Goal: Browse casually: Explore the website without a specific task or goal

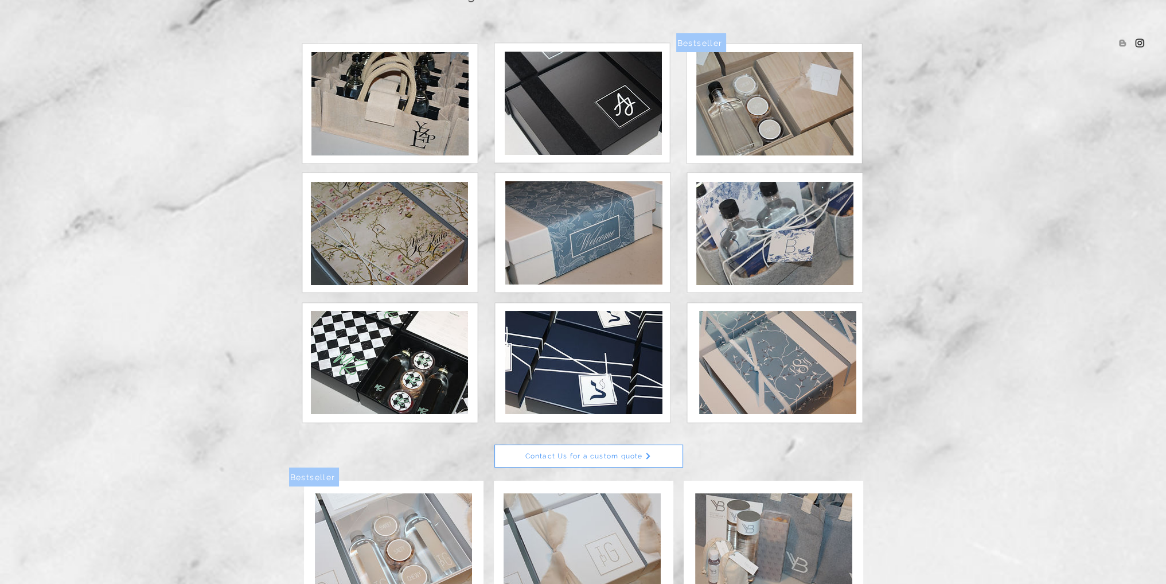
scroll to position [172, 0]
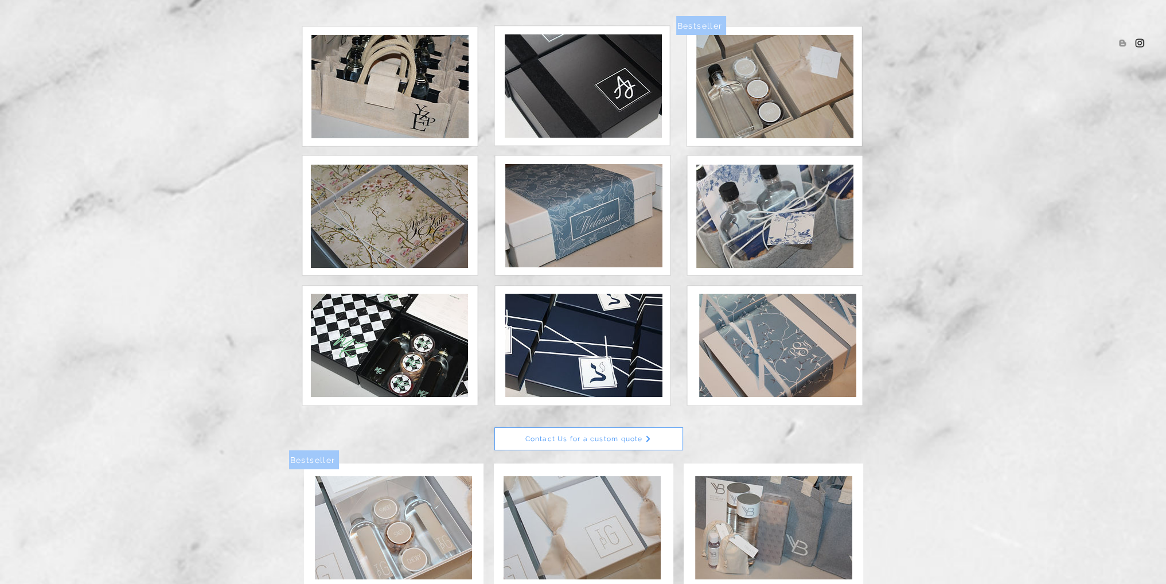
click at [360, 92] on img at bounding box center [389, 86] width 157 height 103
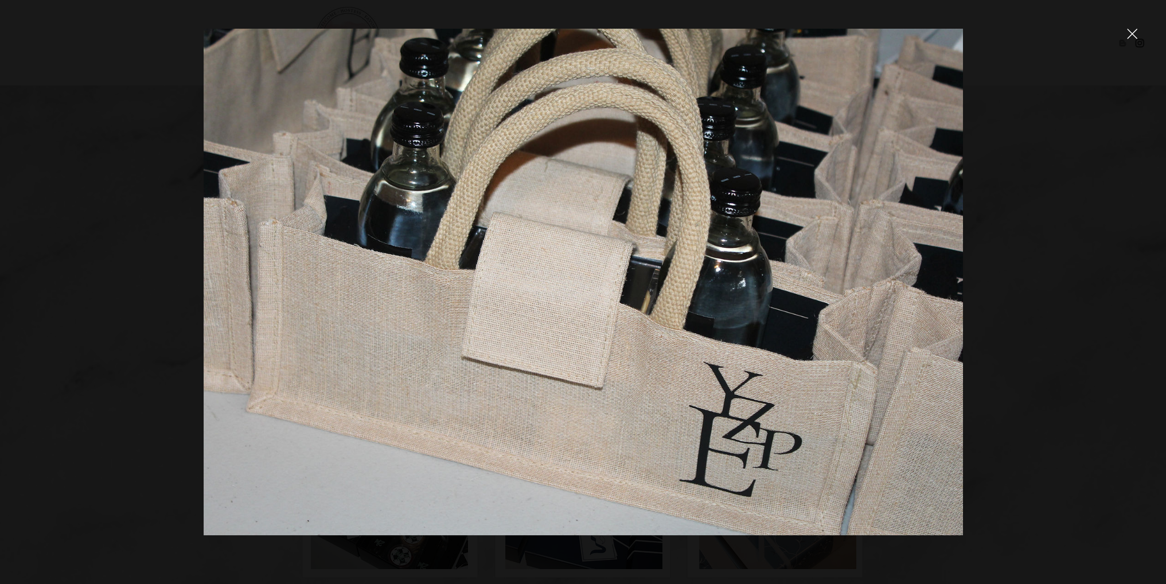
click at [1131, 29] on icon "close" at bounding box center [1132, 34] width 10 height 10
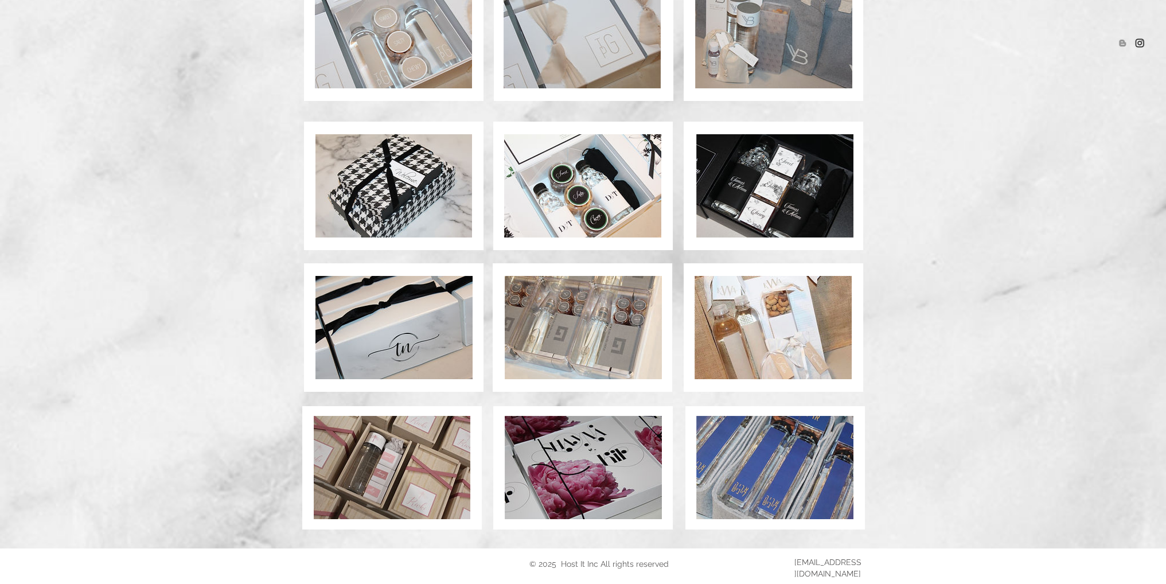
scroll to position [678, 0]
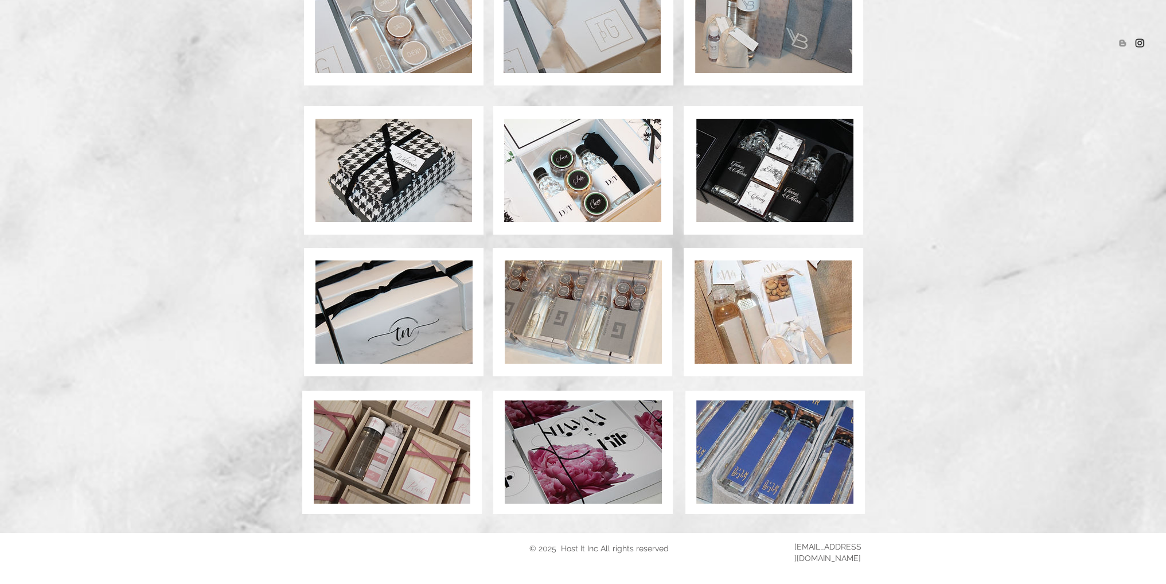
click at [354, 470] on img at bounding box center [392, 451] width 157 height 103
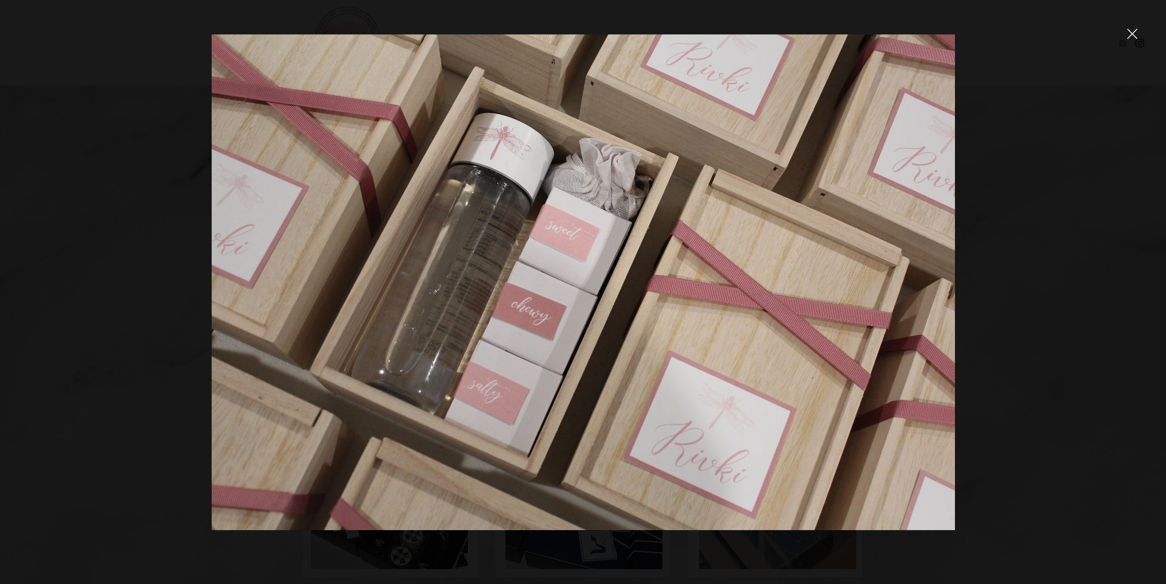
click at [1128, 33] on icon "close" at bounding box center [1132, 34] width 10 height 10
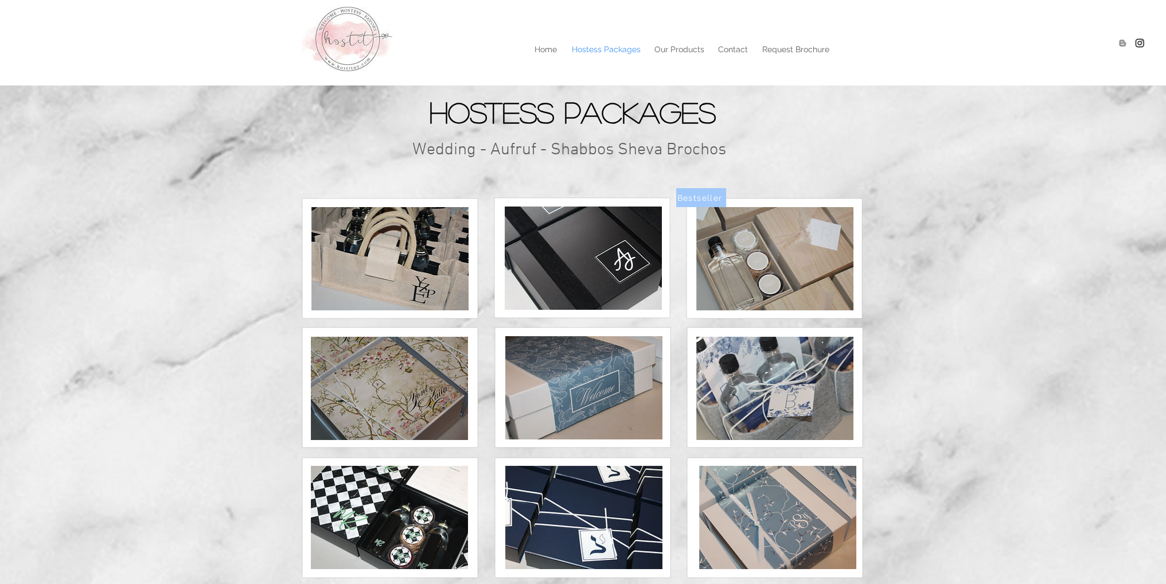
scroll to position [678, 0]
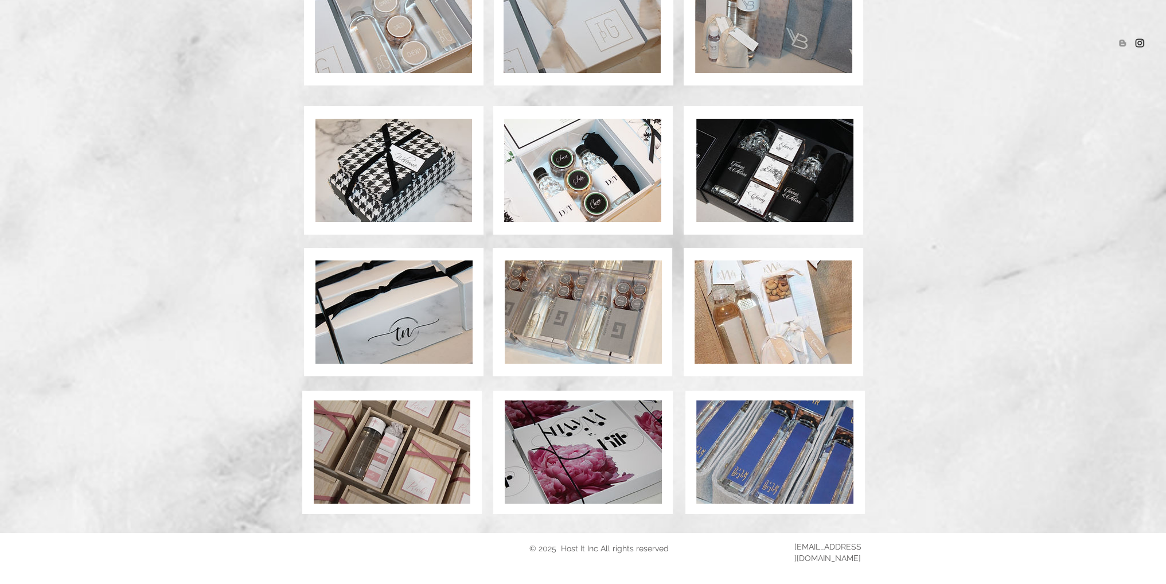
click at [604, 315] on img at bounding box center [583, 311] width 157 height 103
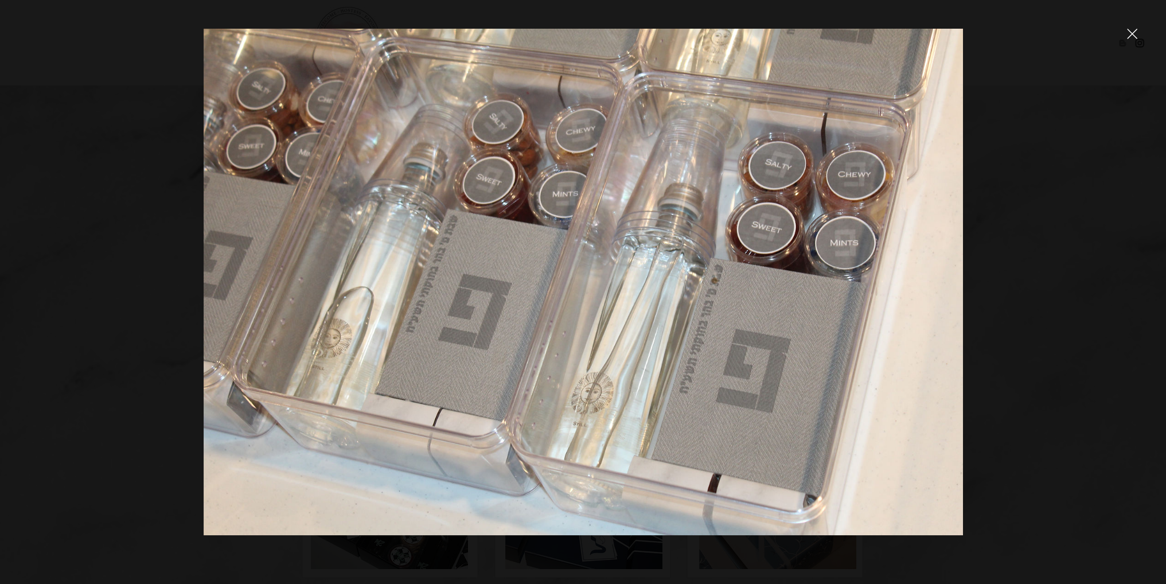
click at [1130, 33] on icon "close" at bounding box center [1132, 34] width 10 height 10
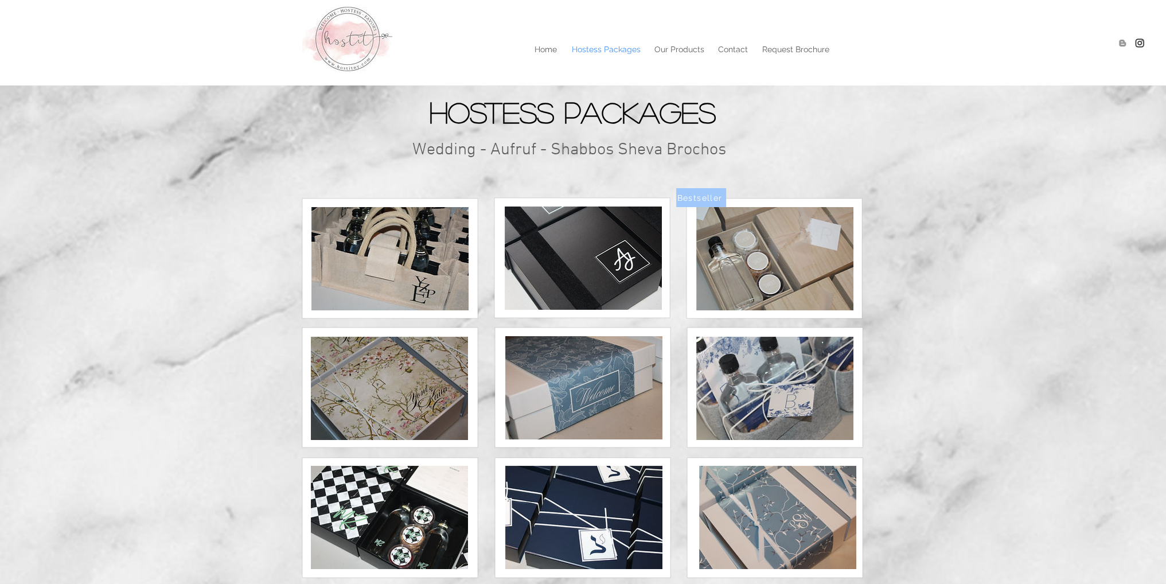
scroll to position [678, 0]
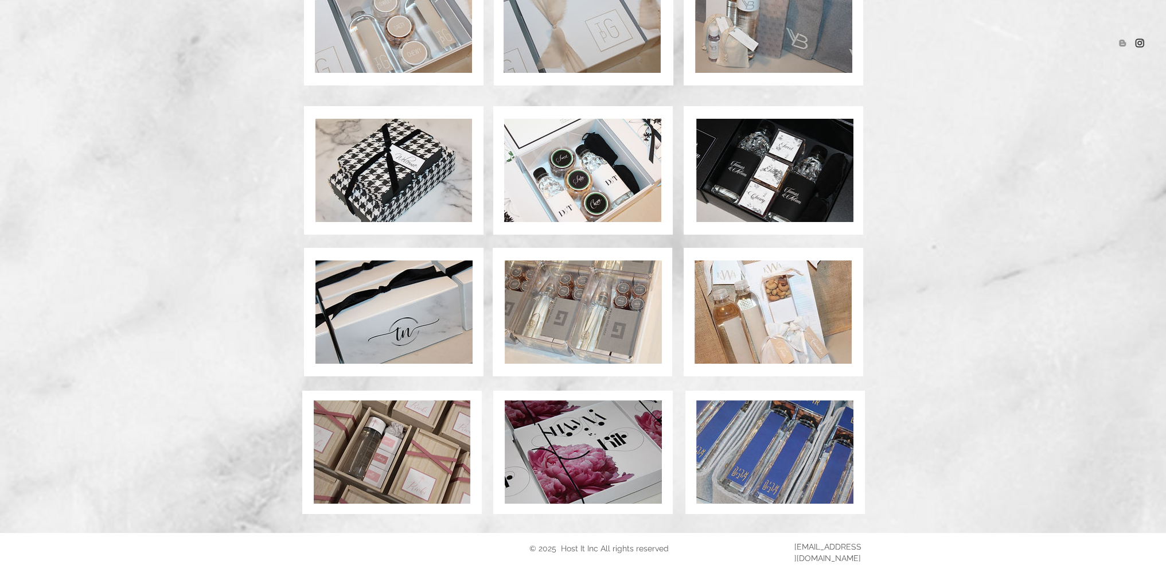
click at [772, 464] on img at bounding box center [774, 451] width 157 height 103
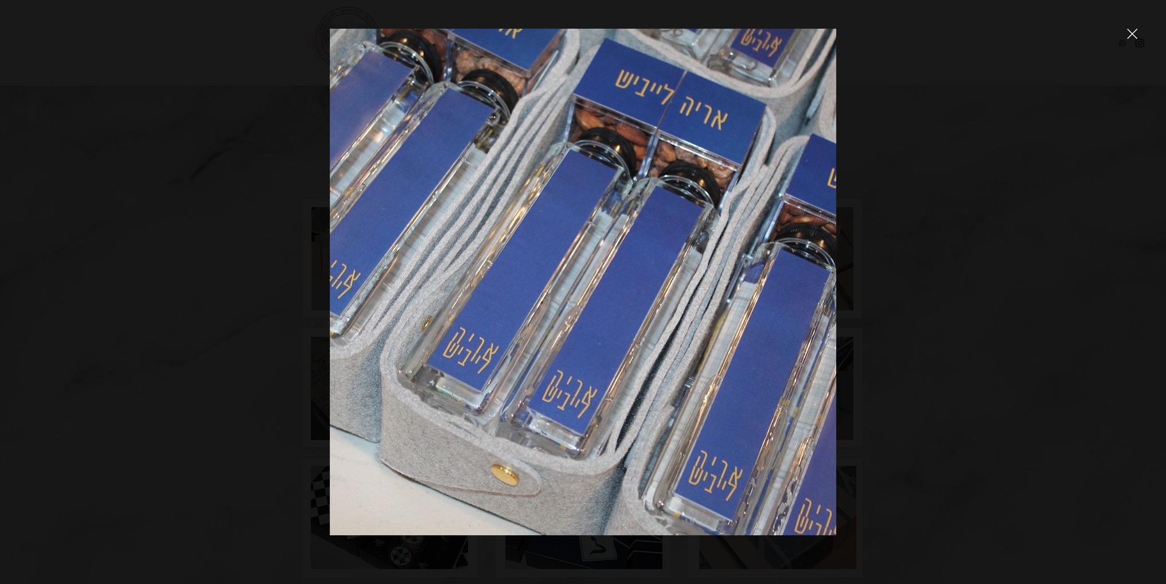
click at [1132, 34] on icon "close" at bounding box center [1132, 34] width 10 height 10
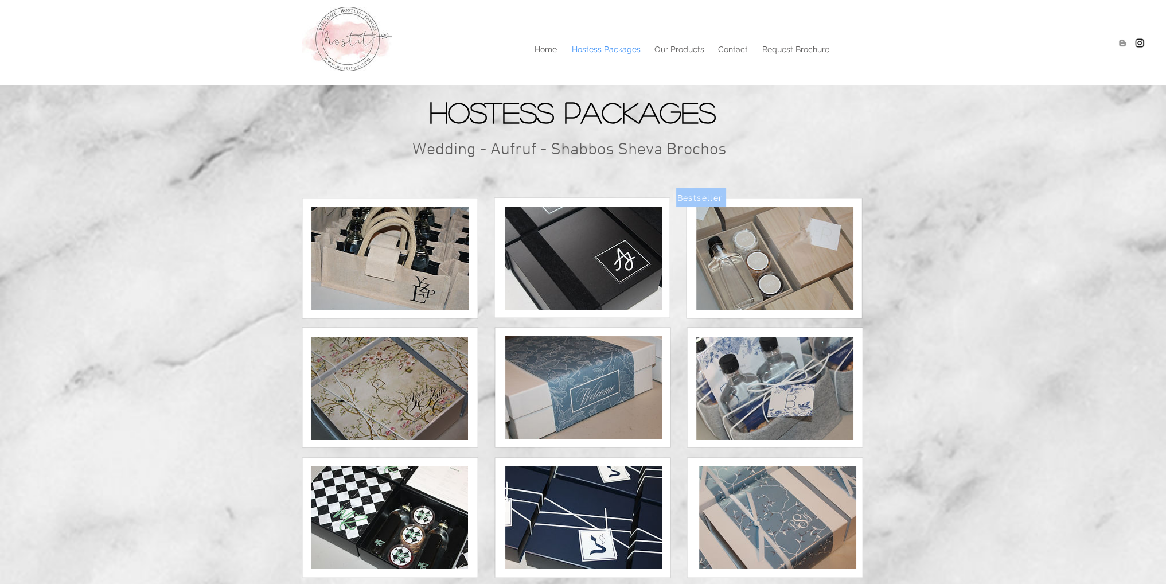
click at [401, 372] on img at bounding box center [389, 388] width 157 height 103
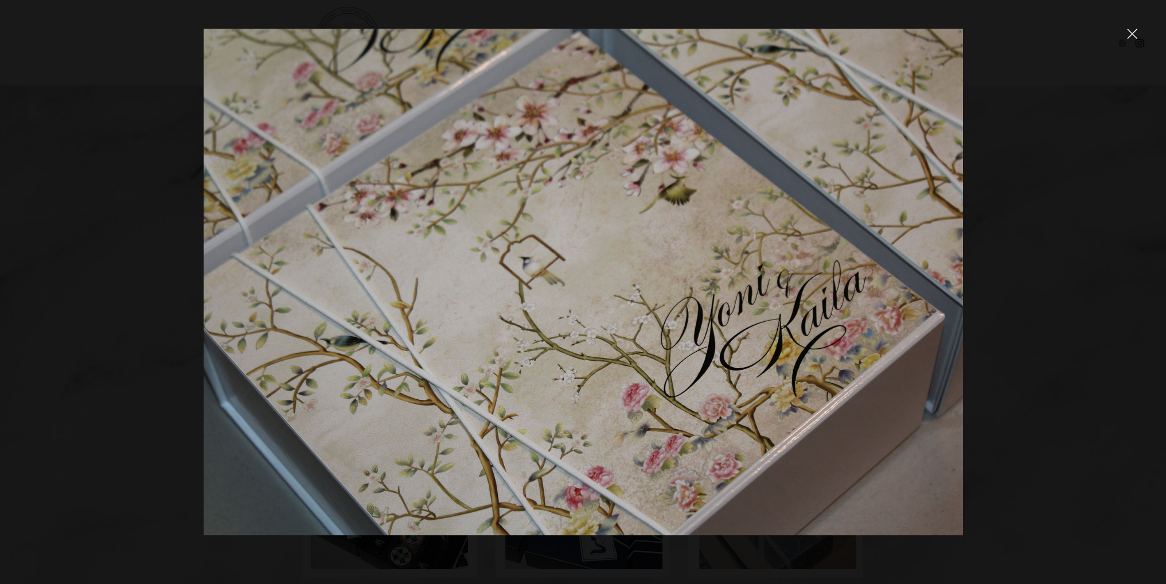
click at [1130, 34] on icon "close" at bounding box center [1132, 34] width 10 height 10
